Goal: Information Seeking & Learning: Check status

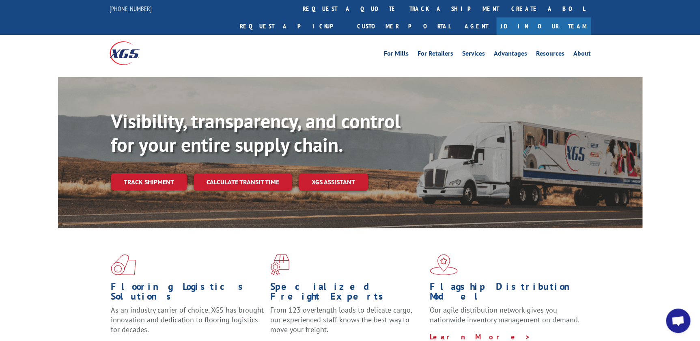
click at [139, 173] on link "Track shipment" at bounding box center [149, 181] width 76 height 17
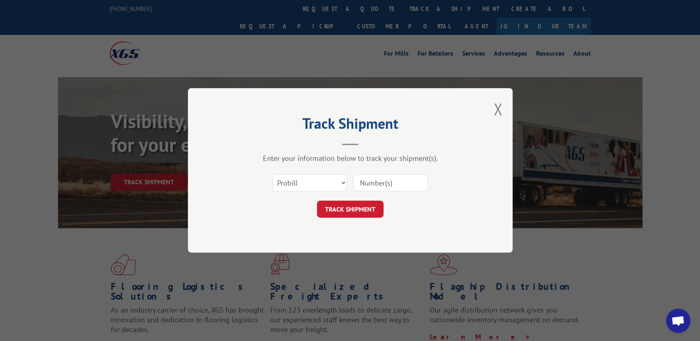
click at [366, 180] on input at bounding box center [390, 182] width 75 height 17
paste input "17604982"
type input "17604982"
drag, startPoint x: 341, startPoint y: 208, endPoint x: 329, endPoint y: 212, distance: 12.8
click at [341, 206] on button "TRACK SHIPMENT" at bounding box center [350, 209] width 67 height 17
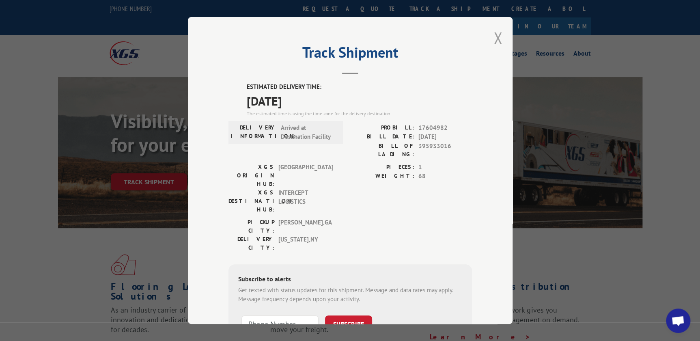
click at [495, 36] on button "Close modal" at bounding box center [497, 37] width 9 height 21
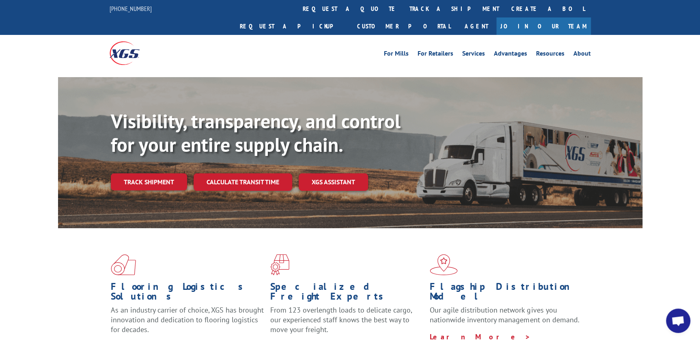
drag, startPoint x: 339, startPoint y: 40, endPoint x: 337, endPoint y: 28, distance: 12.1
click at [339, 47] on div "For Mills For Retailers Services Advantages Resources About For Mills For Retai…" at bounding box center [410, 53] width 361 height 12
click at [154, 173] on link "Track shipment" at bounding box center [149, 181] width 76 height 17
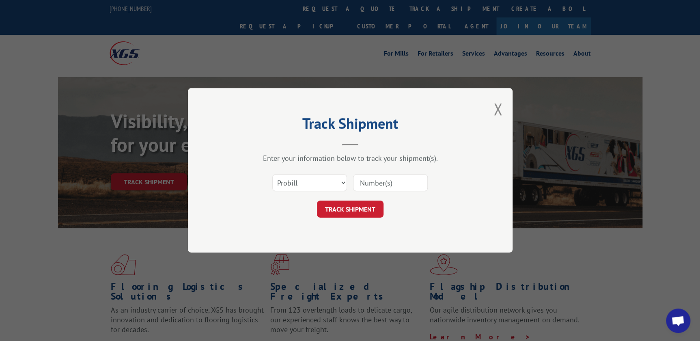
click at [370, 184] on input at bounding box center [390, 182] width 75 height 17
click at [383, 184] on input at bounding box center [390, 182] width 75 height 17
click at [365, 183] on input at bounding box center [390, 182] width 75 height 17
paste input "17604982"
type input "17604982"
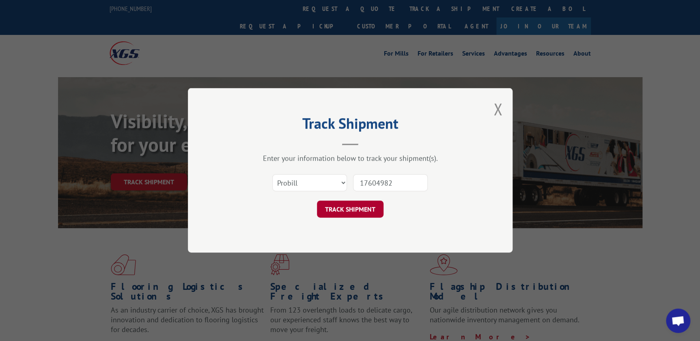
click at [348, 209] on button "TRACK SHIPMENT" at bounding box center [350, 209] width 67 height 17
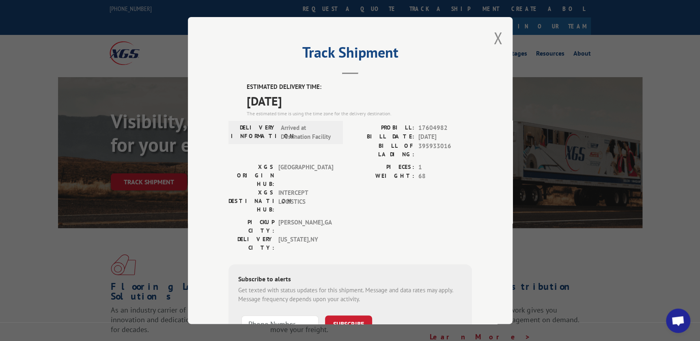
drag, startPoint x: 496, startPoint y: 40, endPoint x: 458, endPoint y: 18, distance: 44.3
click at [496, 40] on button "Close modal" at bounding box center [497, 37] width 9 height 21
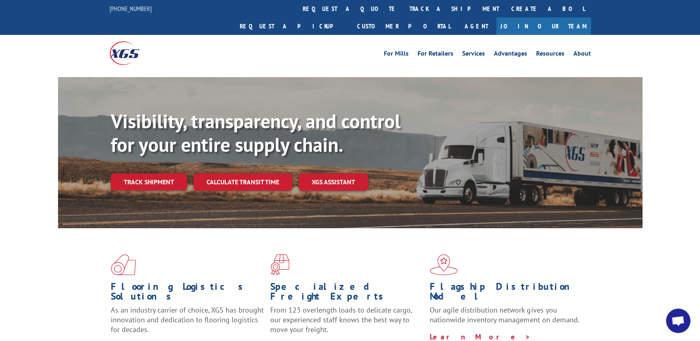
drag, startPoint x: 133, startPoint y: 164, endPoint x: 110, endPoint y: 165, distance: 23.2
click at [133, 173] on link "Track shipment" at bounding box center [149, 181] width 76 height 17
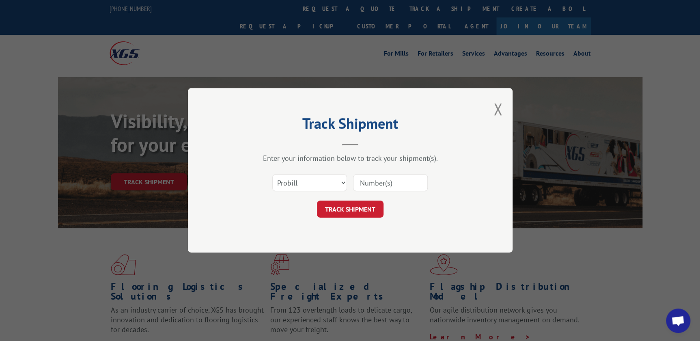
click at [370, 183] on input at bounding box center [390, 182] width 75 height 17
paste input "17603808"
type input "17603808"
click at [351, 211] on button "TRACK SHIPMENT" at bounding box center [350, 209] width 67 height 17
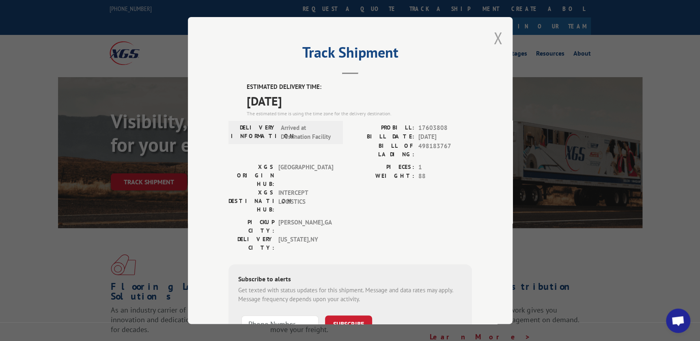
click at [495, 41] on button "Close modal" at bounding box center [497, 37] width 9 height 21
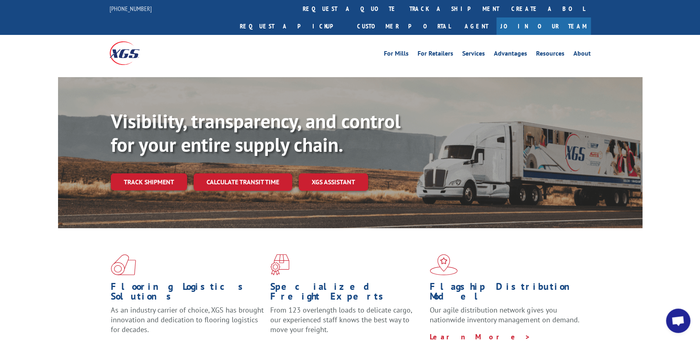
click at [143, 173] on link "Track shipment" at bounding box center [149, 181] width 76 height 17
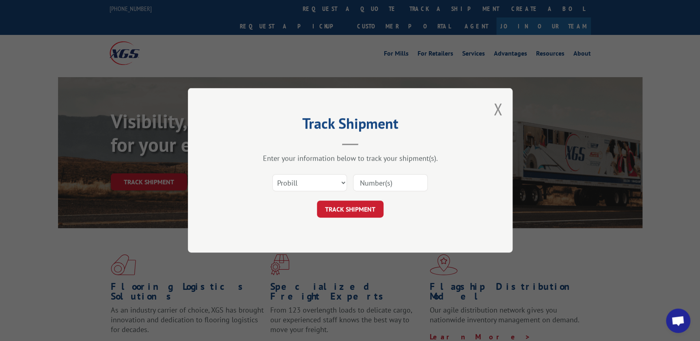
click at [369, 185] on input at bounding box center [390, 182] width 75 height 17
paste input "17611096"
type input "17611096"
click button "TRACK SHIPMENT" at bounding box center [350, 209] width 67 height 17
